Goal: Check status: Check status

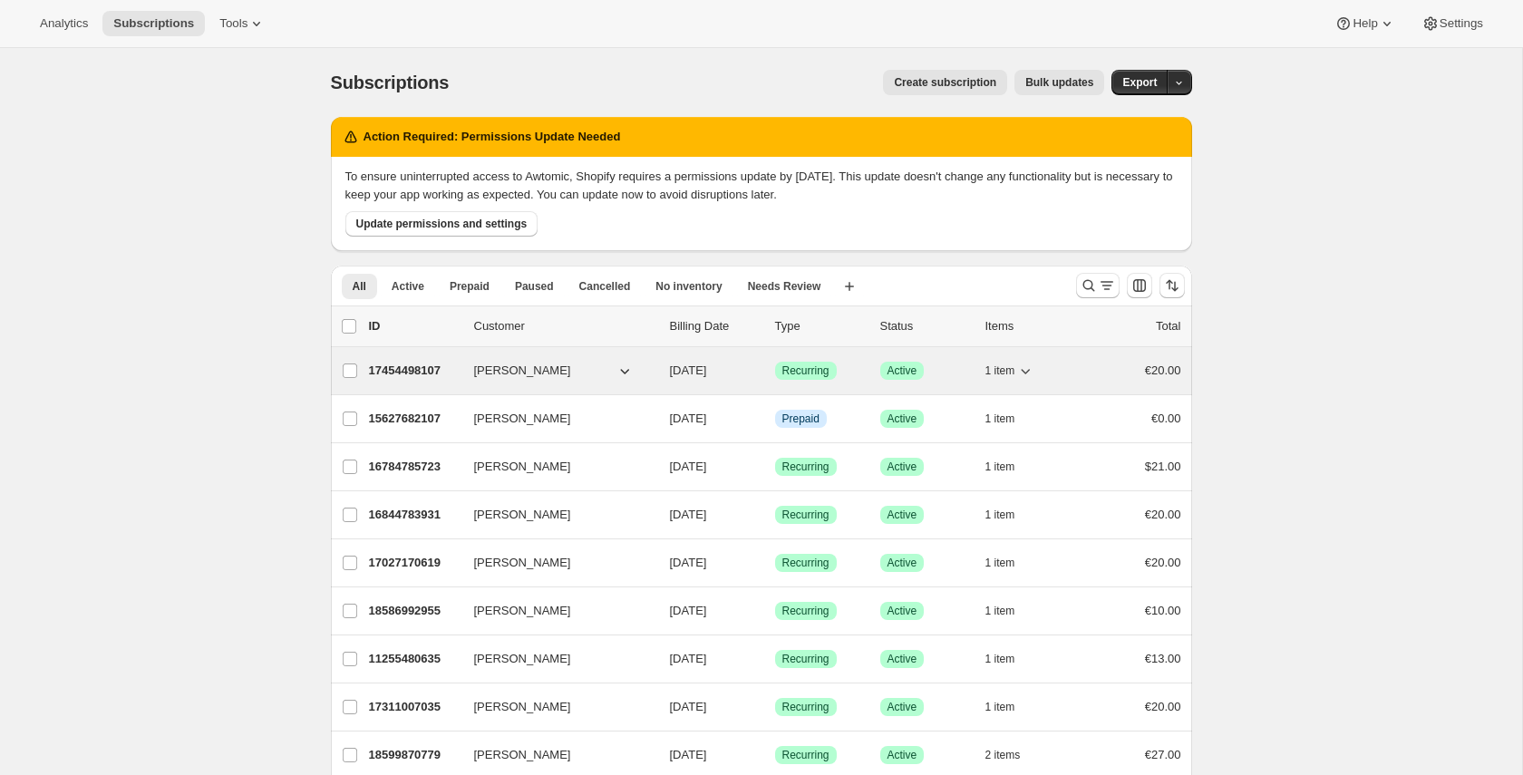
click at [408, 367] on p "17454498107" at bounding box center [414, 371] width 91 height 18
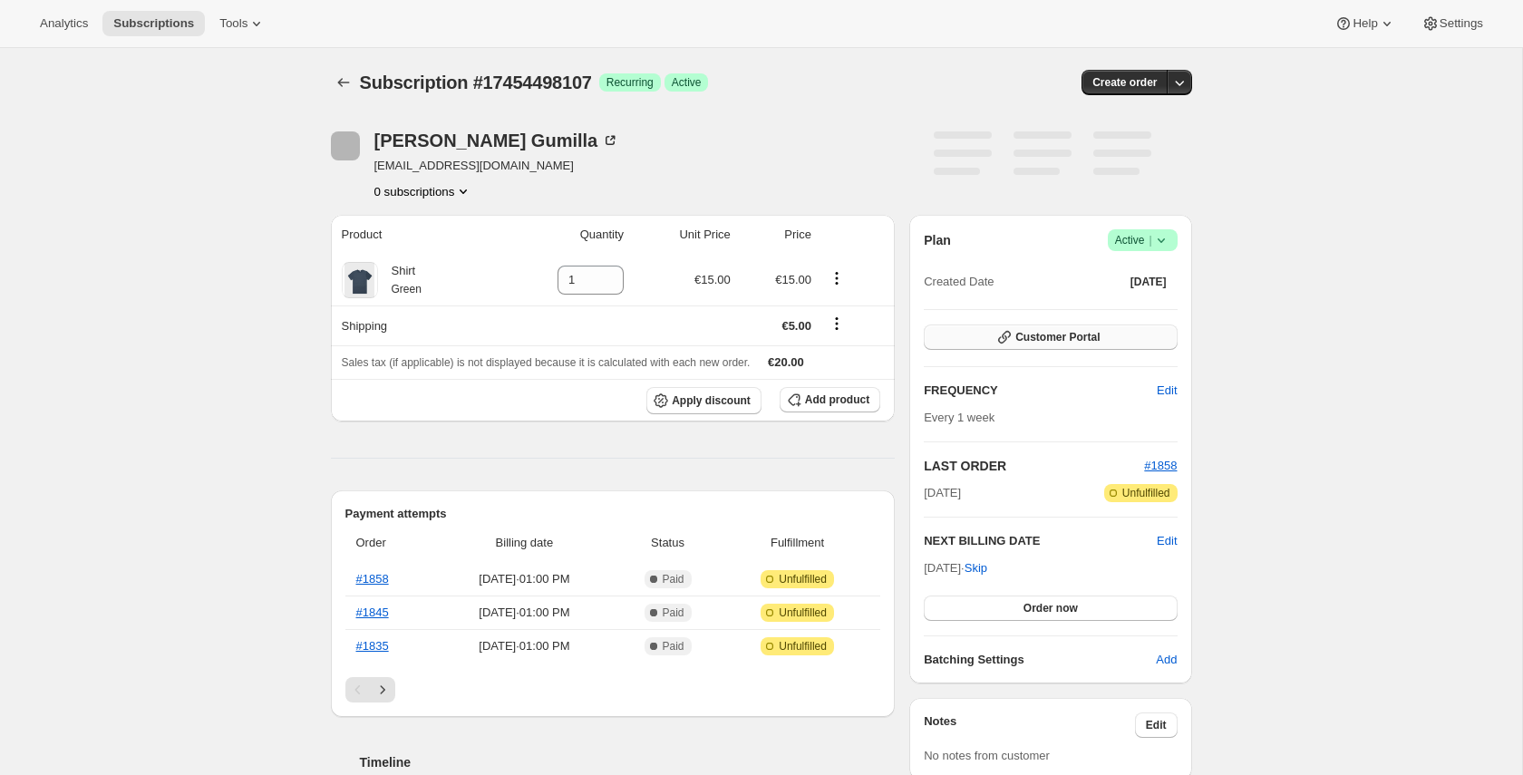
click at [1032, 338] on span "Customer Portal" at bounding box center [1057, 337] width 84 height 15
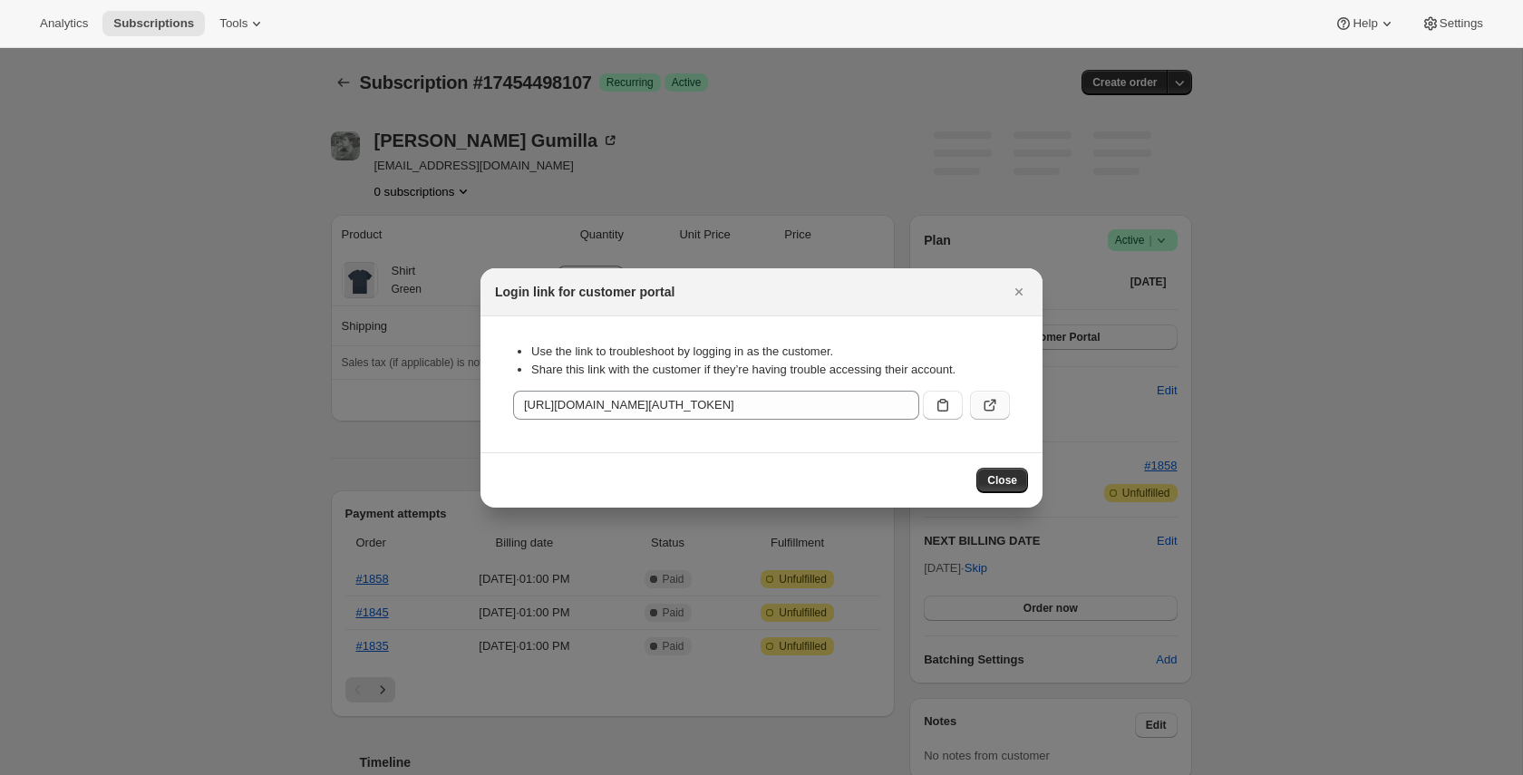
click at [1004, 401] on button ":ra4:" at bounding box center [990, 405] width 40 height 29
click at [975, 398] on button ":ra4:" at bounding box center [990, 405] width 40 height 29
